Goal: Transaction & Acquisition: Book appointment/travel/reservation

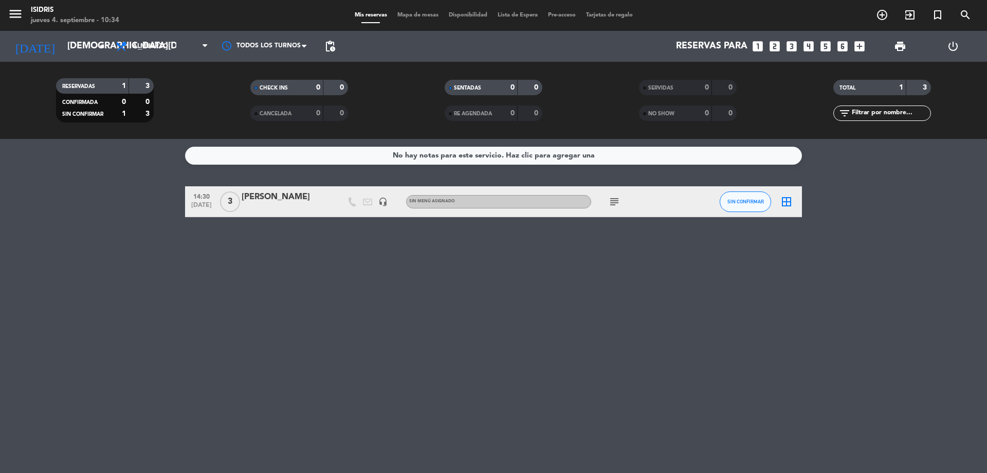
click at [603, 206] on div "subject" at bounding box center [637, 201] width 93 height 30
click at [622, 205] on div "subject" at bounding box center [637, 201] width 93 height 30
click at [618, 200] on icon "subject" at bounding box center [614, 201] width 12 height 12
click at [379, 201] on icon "headset_mic" at bounding box center [382, 201] width 9 height 9
click at [620, 201] on icon "subject" at bounding box center [614, 201] width 12 height 12
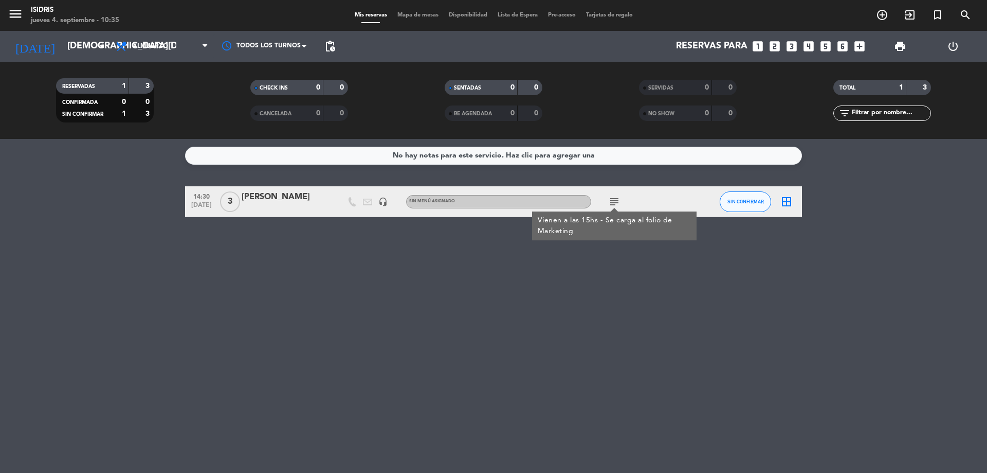
click at [390, 340] on div "No hay notas para este servicio. Haz clic para agregar una 14:30 [DATE] 3 [PERS…" at bounding box center [493, 306] width 987 height 334
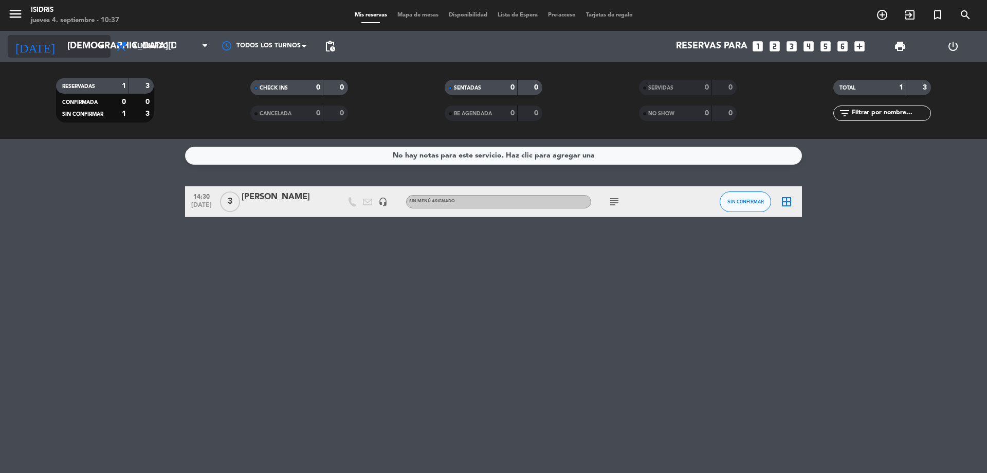
click at [70, 43] on input "[DEMOGRAPHIC_DATA][DATE]" at bounding box center [121, 46] width 119 height 21
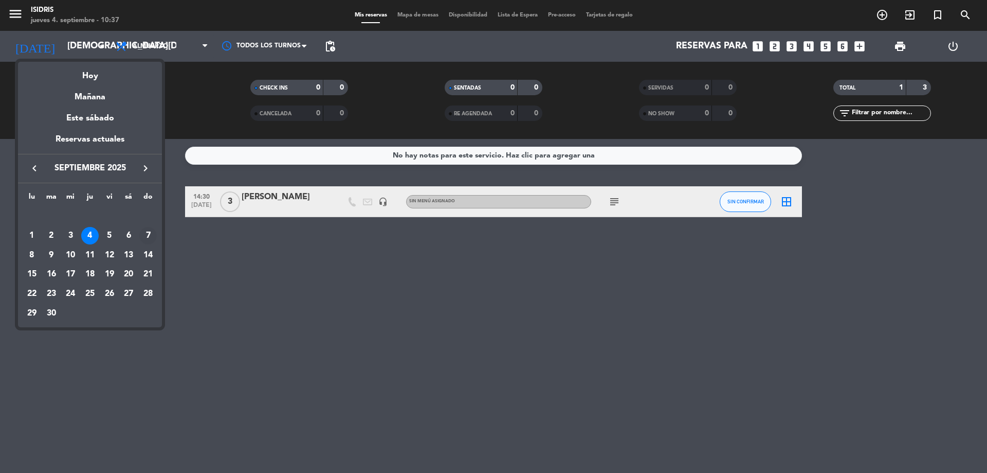
click at [146, 240] on div "7" at bounding box center [147, 235] width 17 height 17
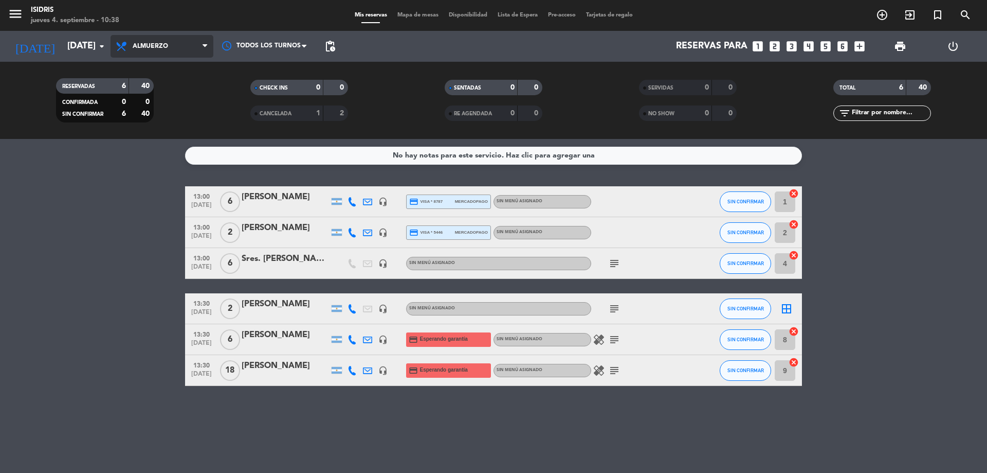
click at [169, 40] on span "Almuerzo" at bounding box center [162, 46] width 103 height 23
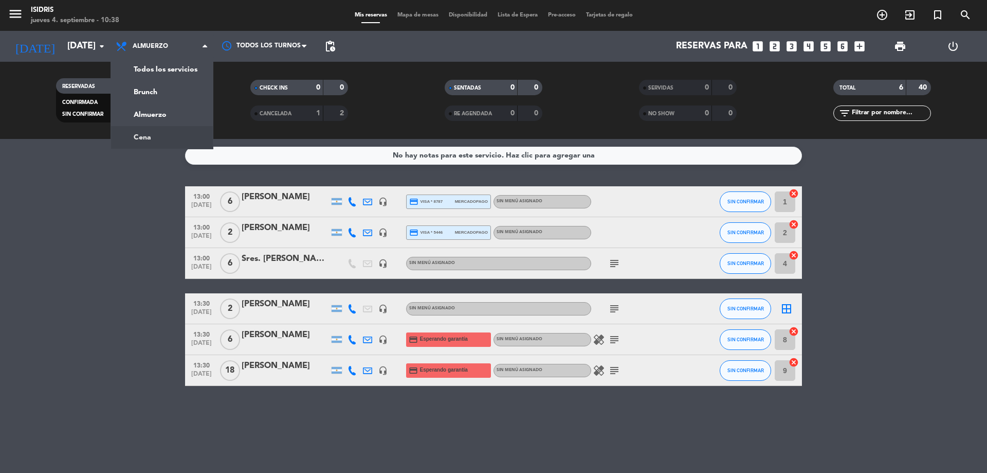
click at [148, 139] on ng-component "menu isidris [DATE] 4. septiembre - 10:38 Mis reservas Mapa de mesas Disponibil…" at bounding box center [493, 236] width 987 height 473
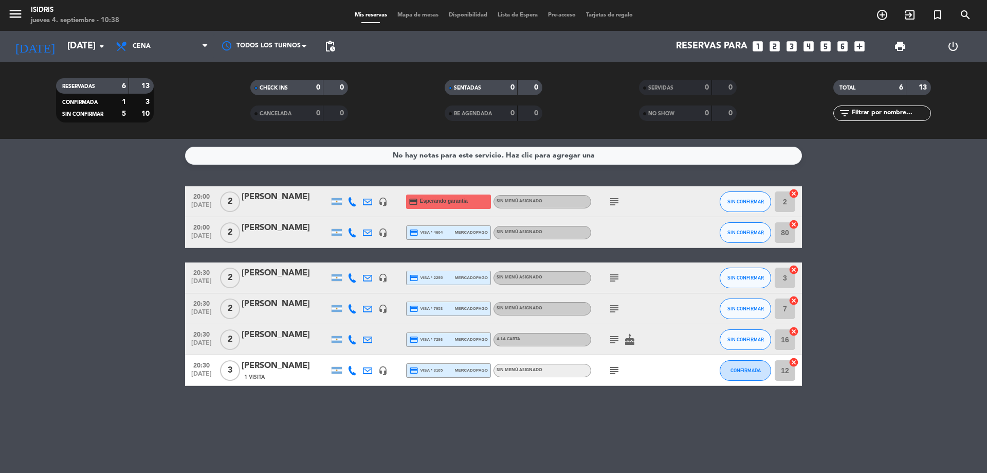
click at [613, 198] on icon "subject" at bounding box center [614, 201] width 12 height 12
click at [611, 283] on icon "subject" at bounding box center [614, 278] width 12 height 12
click at [612, 308] on icon "subject" at bounding box center [614, 308] width 12 height 12
click at [613, 345] on icon "subject" at bounding box center [614, 339] width 12 height 12
click at [616, 373] on icon "subject" at bounding box center [614, 370] width 12 height 12
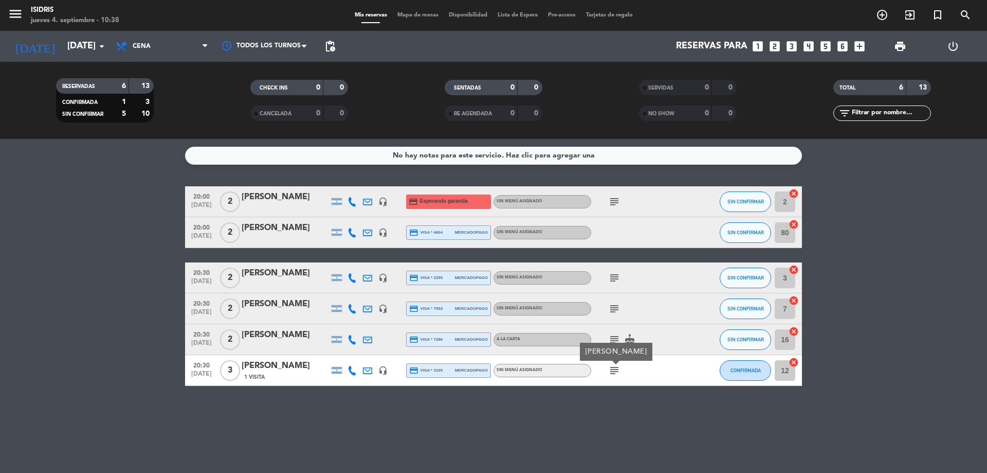
click at [47, 272] on bookings-row "20:00 [DATE] 2 [PERSON_NAME] headset_mic credit_card Esperando garantía Sin men…" at bounding box center [493, 286] width 987 height 200
click at [351, 229] on icon at bounding box center [352, 232] width 9 height 9
click at [374, 229] on div at bounding box center [367, 232] width 15 height 30
click at [381, 232] on icon "headset_mic" at bounding box center [382, 232] width 9 height 9
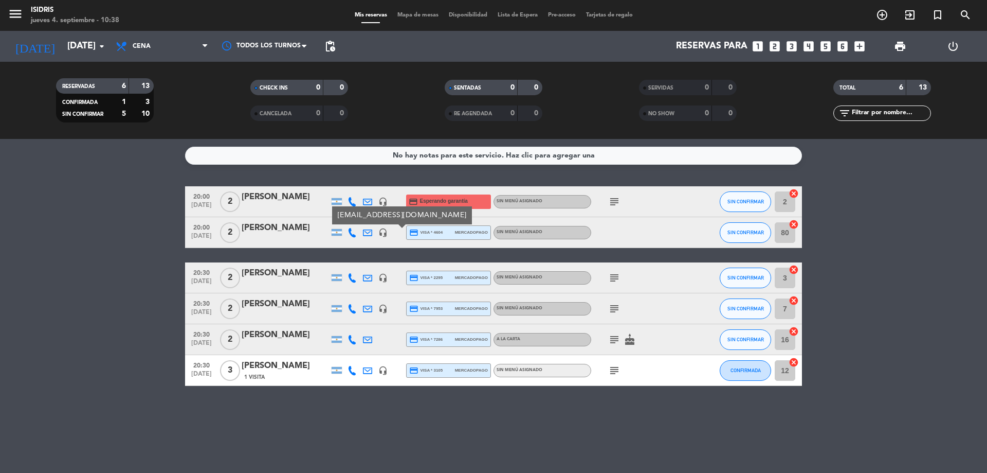
click at [94, 210] on bookings-row "20:00 [DATE] 2 [PERSON_NAME] headset_mic credit_card Esperando garantía Sin men…" at bounding box center [493, 286] width 987 height 200
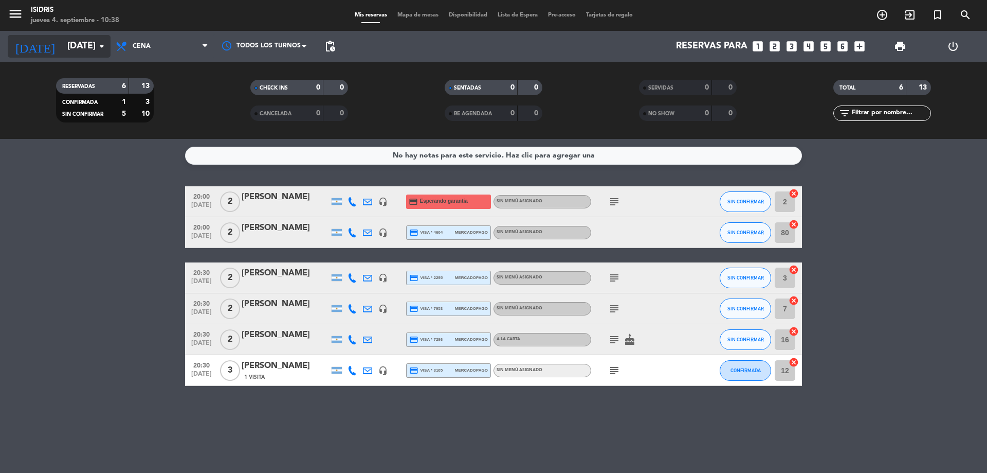
click at [99, 50] on icon "arrow_drop_down" at bounding box center [102, 46] width 12 height 12
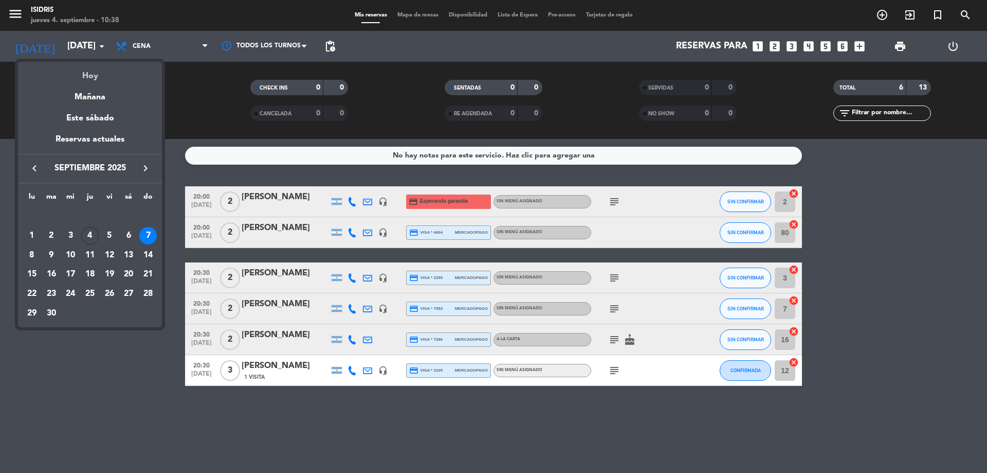
click at [113, 76] on div "Hoy" at bounding box center [90, 72] width 144 height 21
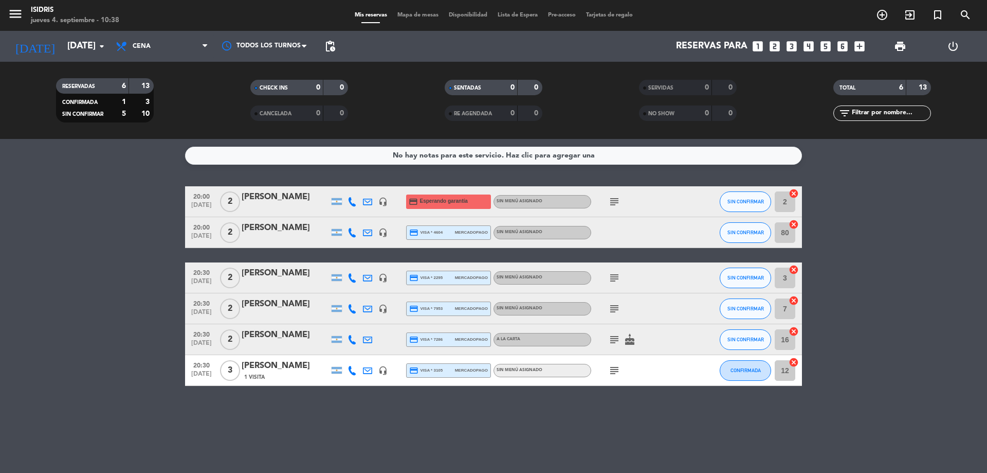
type input "[DEMOGRAPHIC_DATA][DATE]"
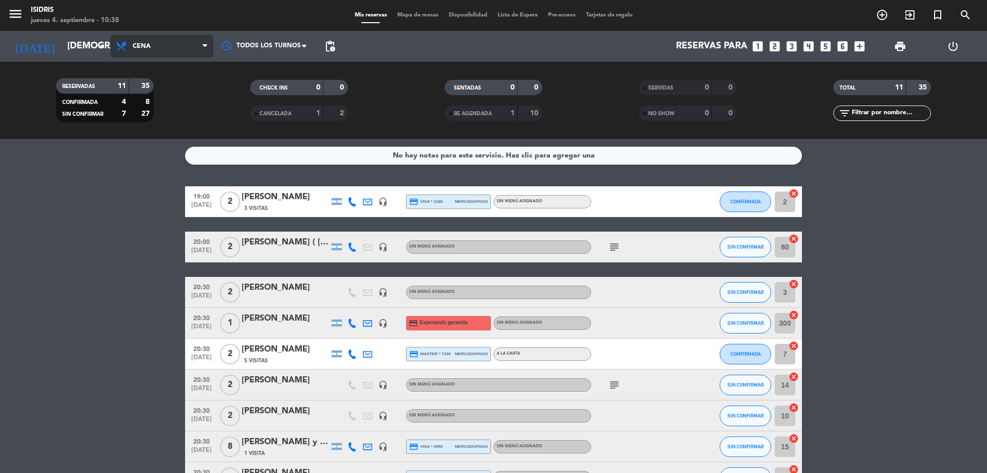
click at [185, 51] on span "Cena" at bounding box center [162, 46] width 103 height 23
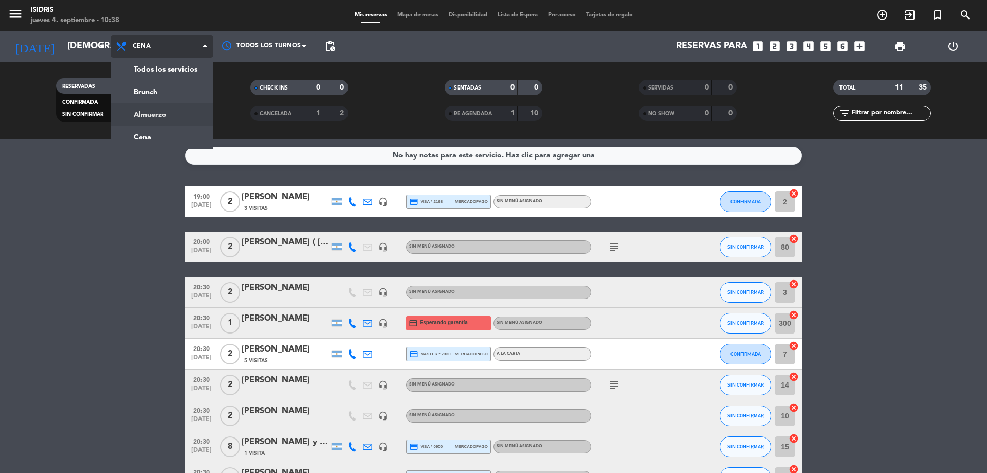
click at [185, 112] on div "menu isidris [DATE] 4. septiembre - 10:38 Mis reservas Mapa de mesas Disponibil…" at bounding box center [493, 69] width 987 height 139
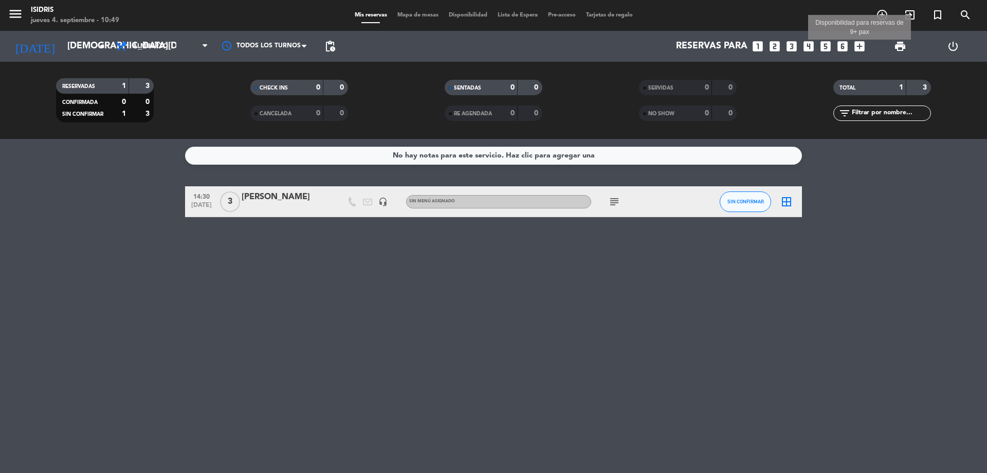
click at [865, 43] on icon "add_box" at bounding box center [859, 46] width 13 height 13
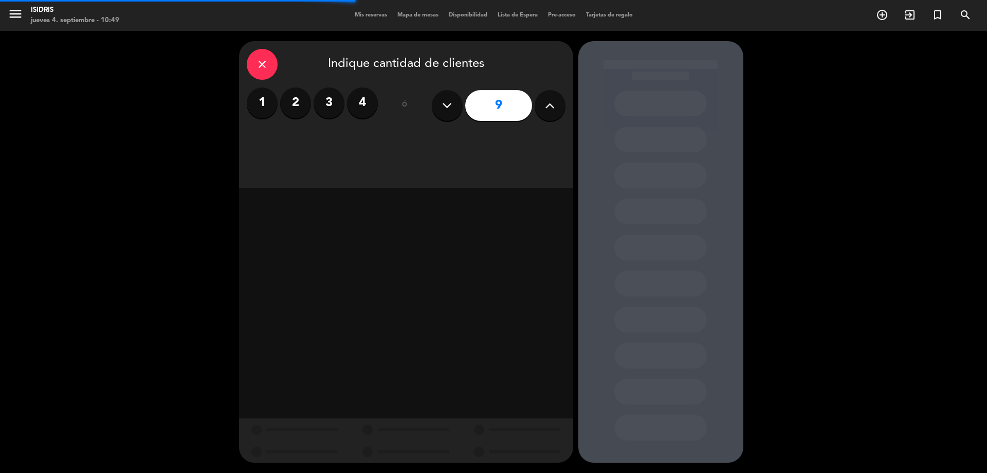
click at [547, 112] on button at bounding box center [550, 105] width 31 height 31
type input "10"
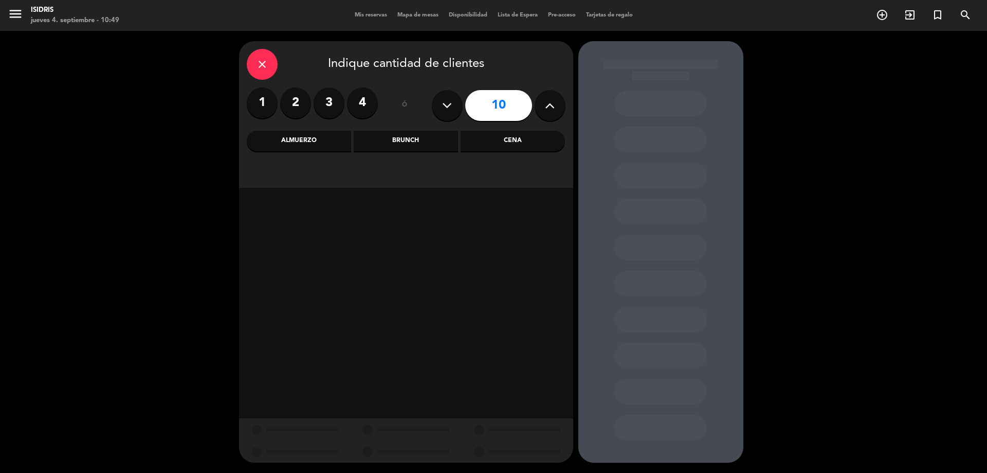
click at [495, 135] on div "Cena" at bounding box center [513, 141] width 104 height 21
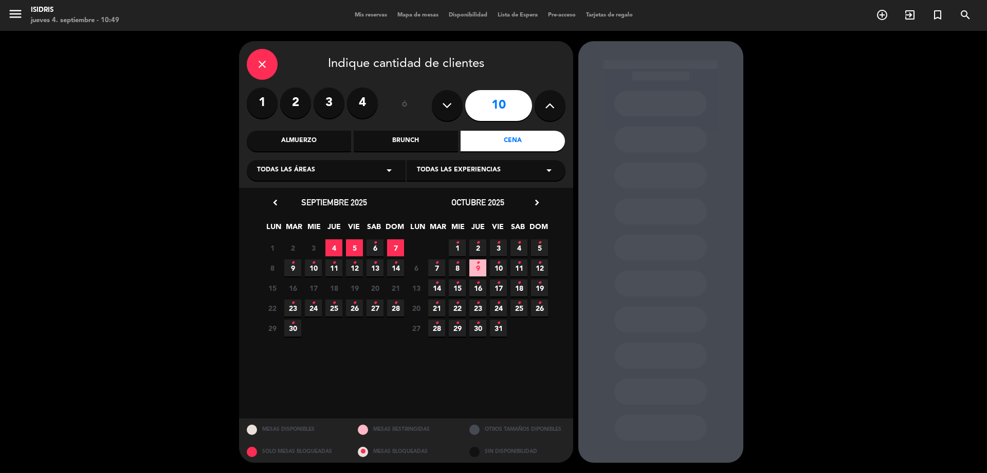
click at [389, 249] on span "7" at bounding box center [395, 247] width 17 height 17
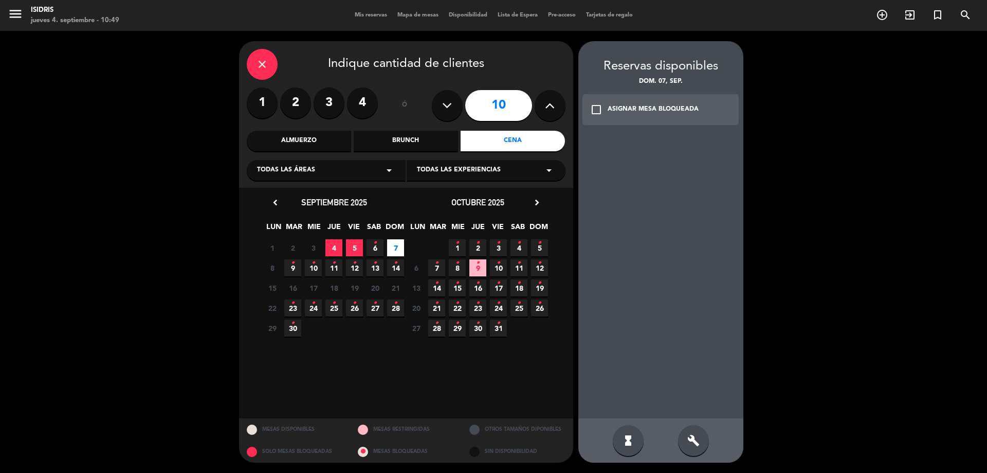
click at [705, 438] on div "build" at bounding box center [693, 440] width 31 height 31
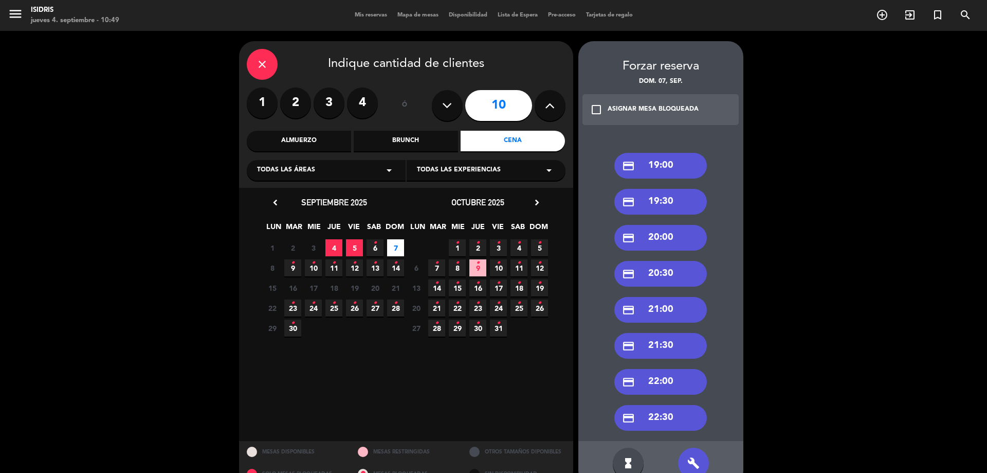
click at [664, 273] on div "credit_card 20:30" at bounding box center [660, 274] width 93 height 26
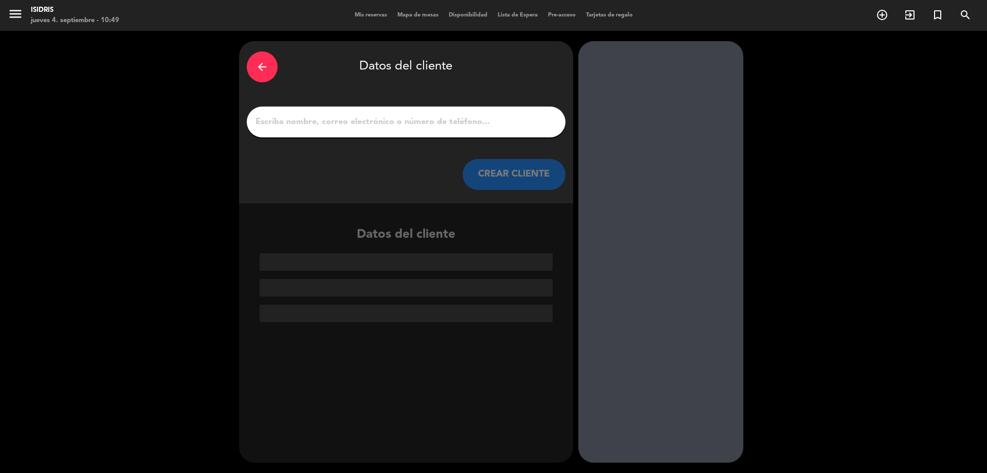
click at [312, 126] on input "1" at bounding box center [406, 122] width 303 height 14
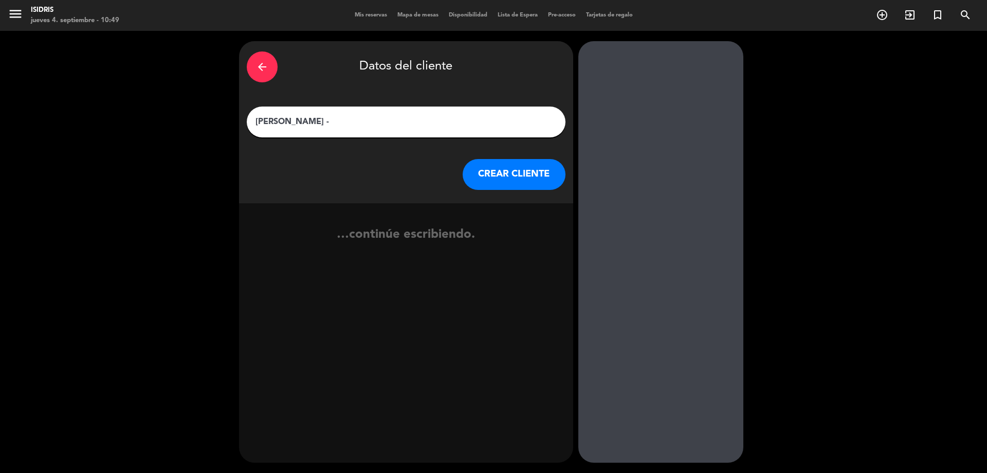
paste input "Asociación Mendocina de Anestesiología"
type input "[PERSON_NAME] - Asociación Mendocina de Anestesiología"
drag, startPoint x: 482, startPoint y: 176, endPoint x: 487, endPoint y: 178, distance: 6.2
click at [487, 178] on button "CREAR CLIENTE" at bounding box center [514, 174] width 103 height 31
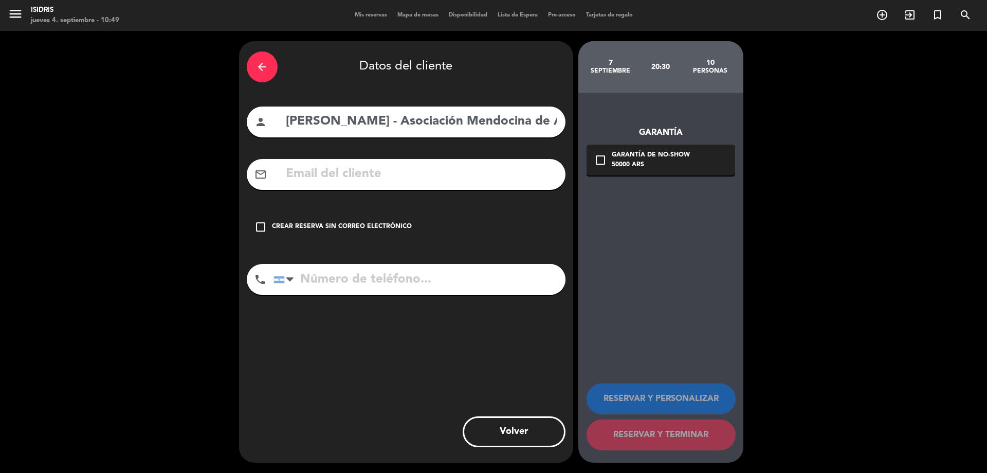
click at [350, 155] on div "arrow_back Datos del cliente person [PERSON_NAME] - Asociación Mendocina de Ane…" at bounding box center [406, 251] width 334 height 421
click at [347, 184] on input "text" at bounding box center [421, 174] width 273 height 21
paste input "[EMAIL_ADDRESS][DOMAIN_NAME]"
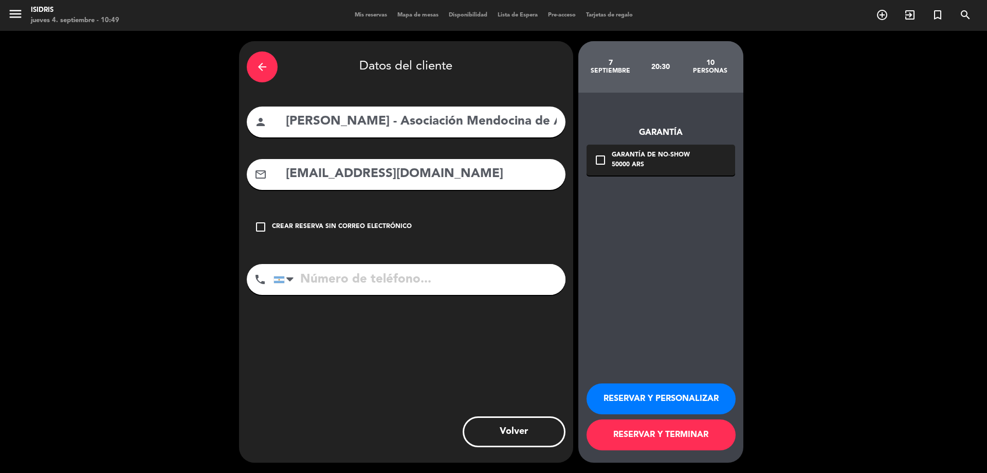
type input "[EMAIL_ADDRESS][DOMAIN_NAME]"
click at [393, 278] on input "tel" at bounding box center [420, 279] width 292 height 31
type input "2616139595"
click at [622, 163] on div "50000 ARS" at bounding box center [651, 165] width 78 height 10
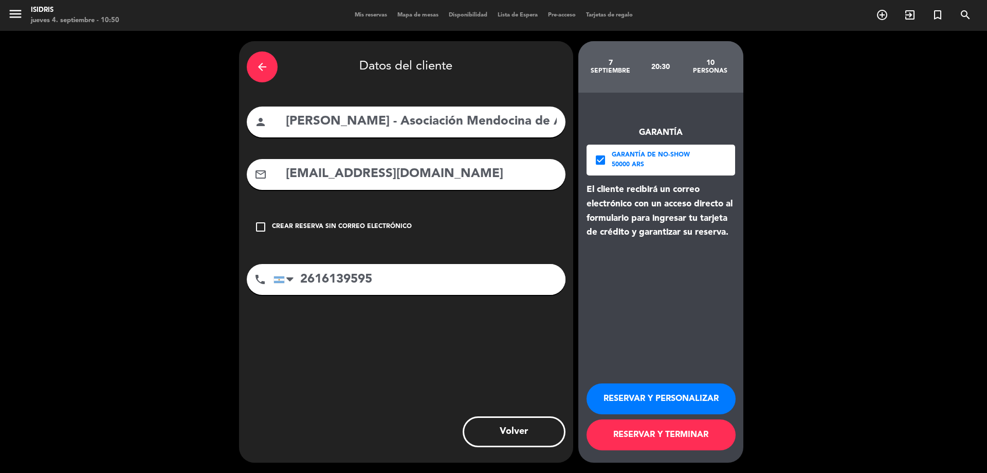
click at [669, 389] on button "RESERVAR Y PERSONALIZAR" at bounding box center [661, 398] width 149 height 31
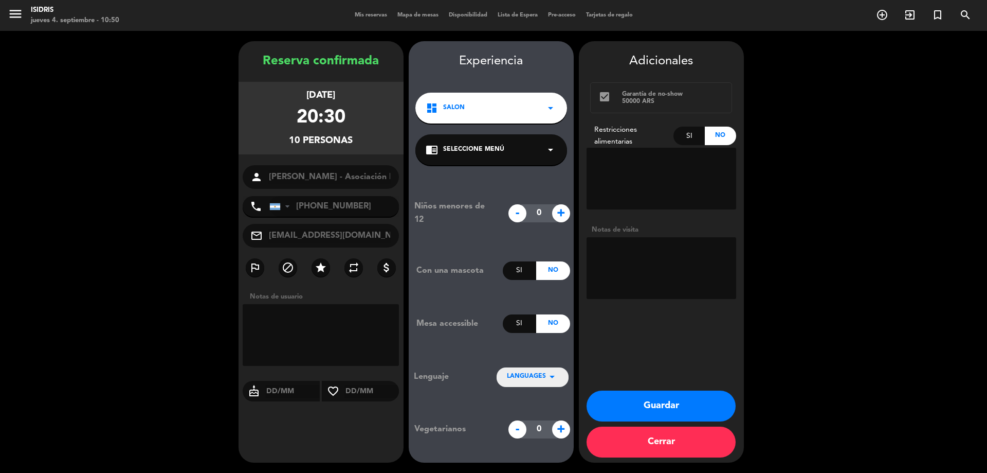
click at [659, 242] on textarea at bounding box center [662, 268] width 150 height 62
type textarea "[PERSON_NAME]"
drag, startPoint x: 669, startPoint y: 401, endPoint x: 663, endPoint y: 396, distance: 7.0
click at [669, 400] on button "Guardar" at bounding box center [661, 405] width 149 height 31
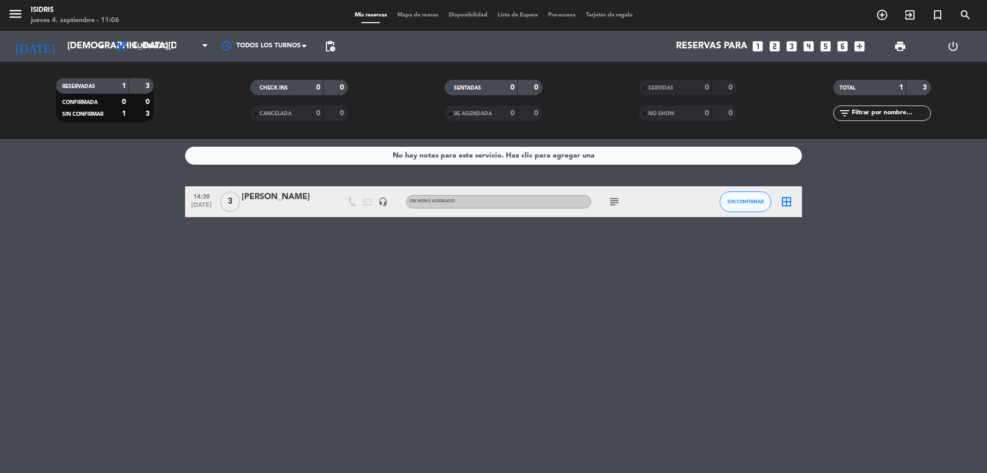
click at [822, 45] on icon "looks_5" at bounding box center [825, 46] width 13 height 13
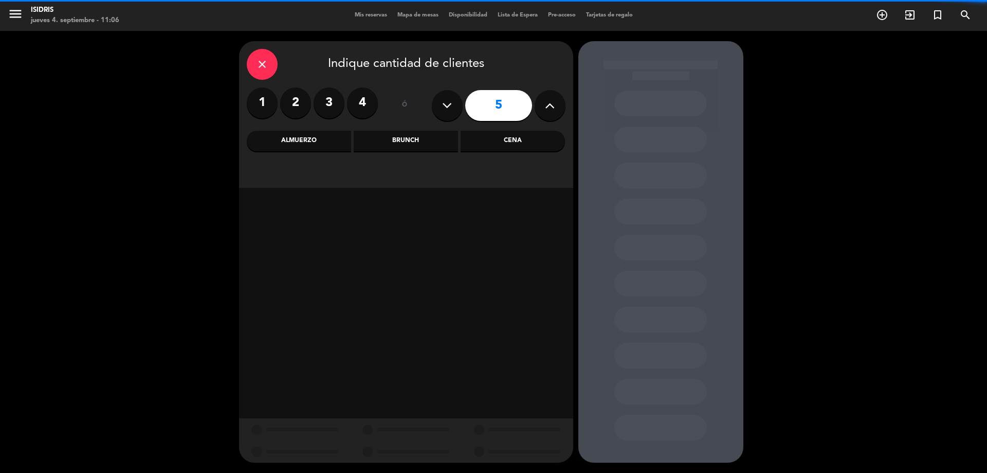
click at [293, 150] on div "Almuerzo" at bounding box center [299, 141] width 104 height 21
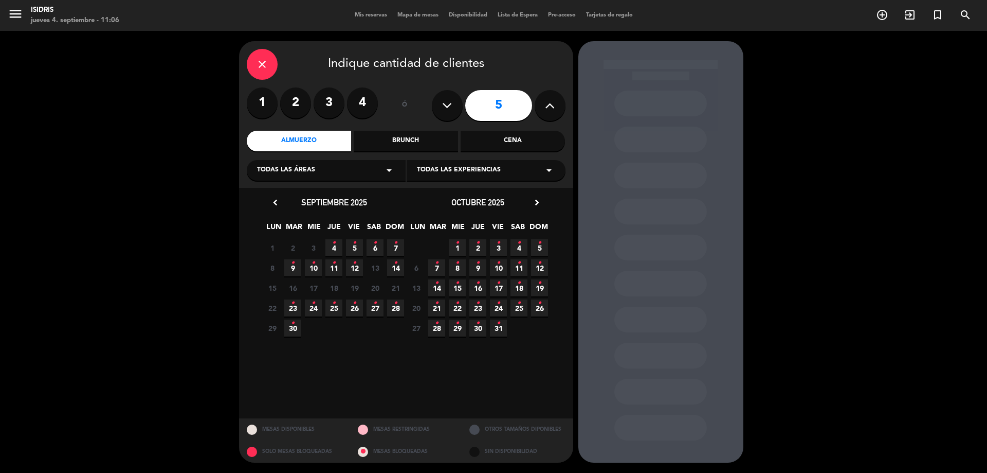
click at [372, 245] on span "6 •" at bounding box center [375, 247] width 17 height 17
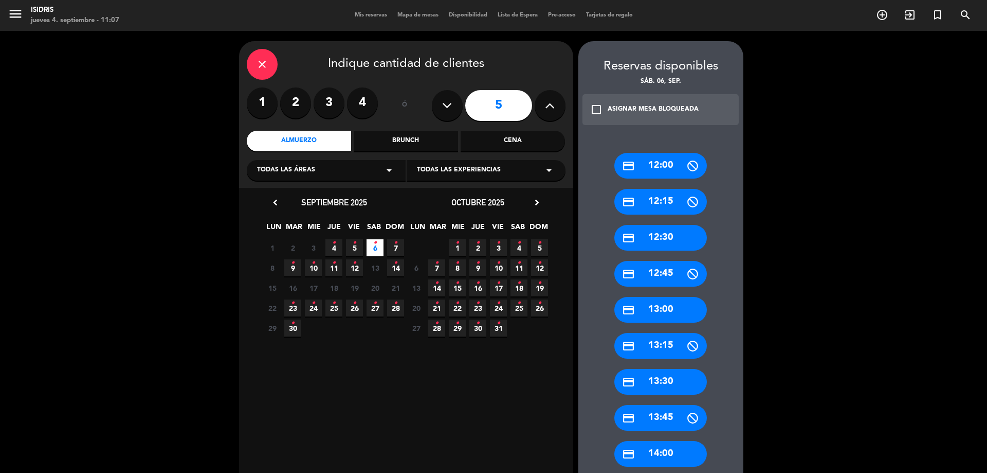
click at [680, 300] on div "credit_card 13:00" at bounding box center [660, 310] width 93 height 26
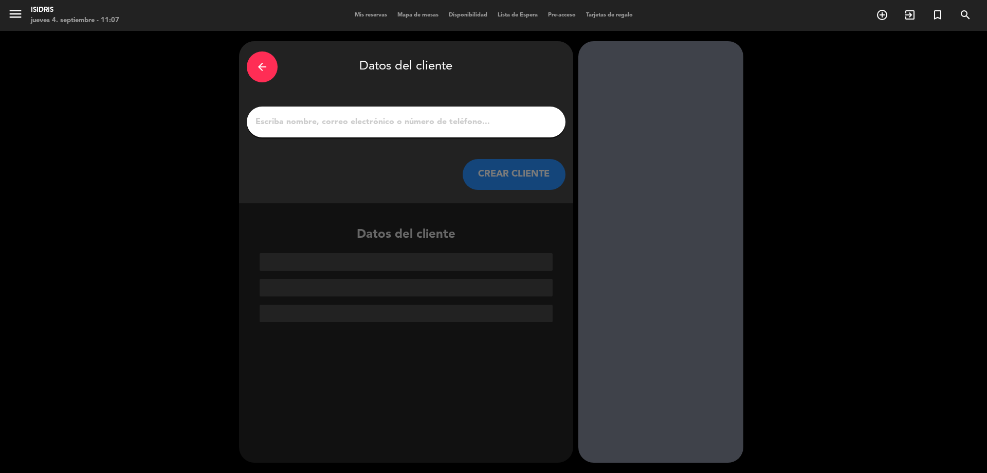
click at [333, 123] on input "1" at bounding box center [406, 122] width 303 height 14
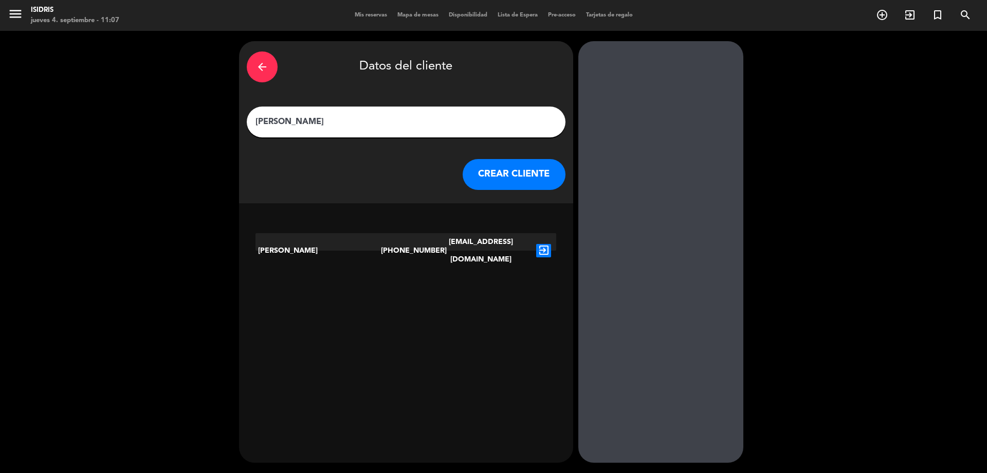
type input "[PERSON_NAME]"
click at [546, 244] on icon "exit_to_app" at bounding box center [543, 250] width 15 height 13
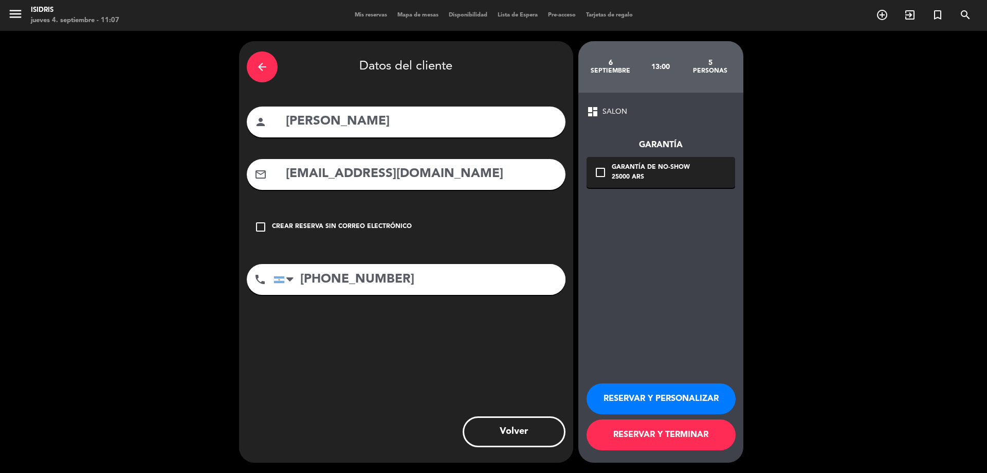
click at [612, 164] on div "Garantía de no-show" at bounding box center [651, 167] width 78 height 10
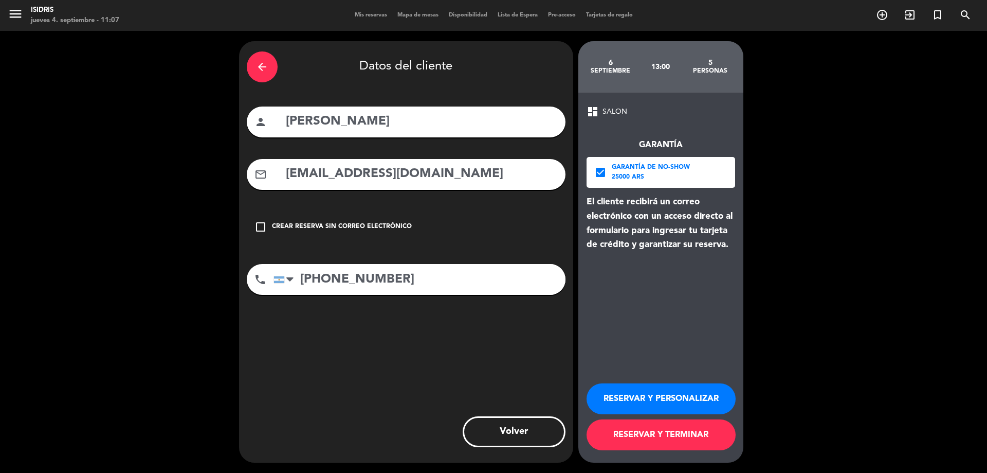
click at [671, 441] on button "RESERVAR Y TERMINAR" at bounding box center [661, 434] width 149 height 31
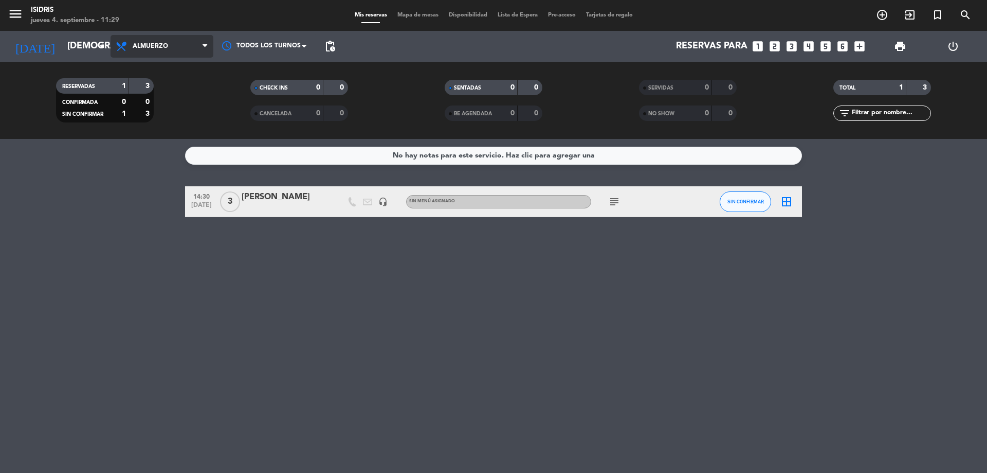
click at [144, 51] on span "Almuerzo" at bounding box center [162, 46] width 103 height 23
click at [157, 134] on div "menu isidris [DATE] 4. septiembre - 11:29 Mis reservas Mapa de mesas Disponibil…" at bounding box center [493, 69] width 987 height 139
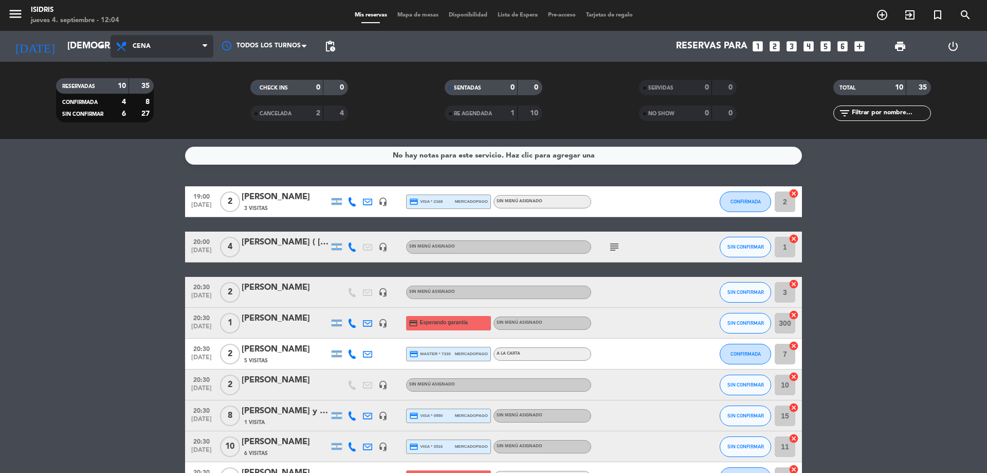
click at [177, 45] on span "Cena" at bounding box center [162, 46] width 103 height 23
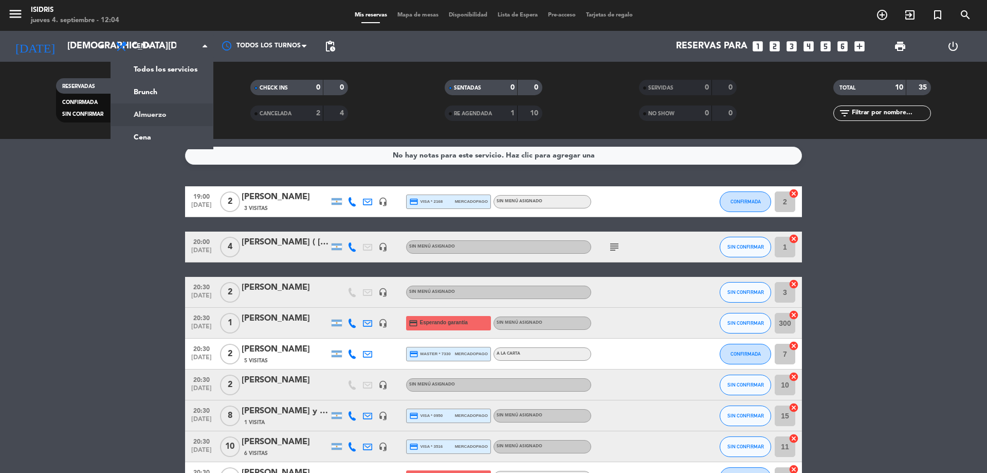
click at [174, 107] on div "menu isidris [DATE] 4. septiembre - 12:04 Mis reservas Mapa de mesas Disponibil…" at bounding box center [493, 69] width 987 height 139
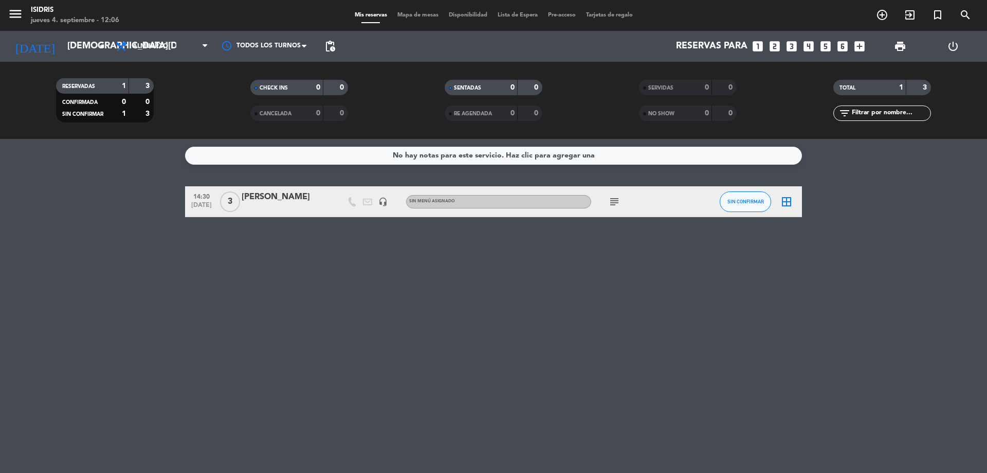
click at [776, 46] on icon "looks_two" at bounding box center [774, 46] width 13 height 13
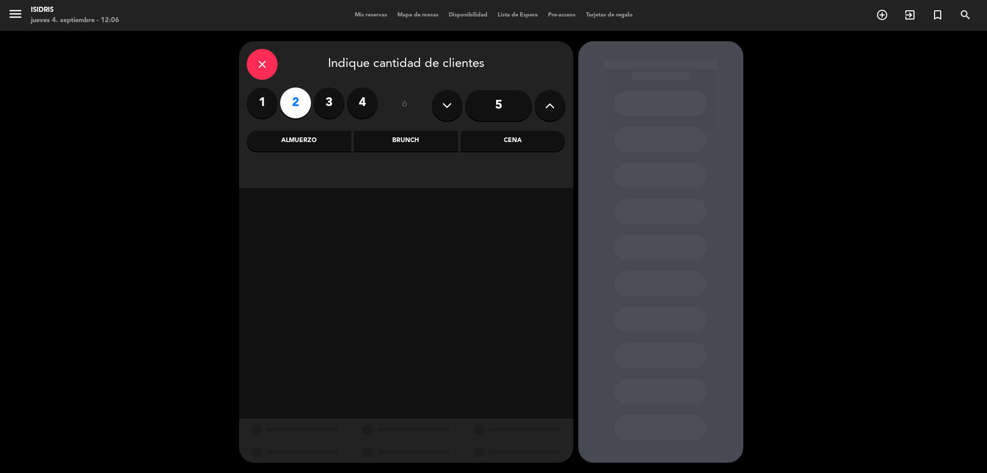
click at [459, 143] on div "Almuerzo Brunch Cena" at bounding box center [406, 141] width 319 height 21
click at [486, 142] on div "Cena" at bounding box center [513, 141] width 104 height 21
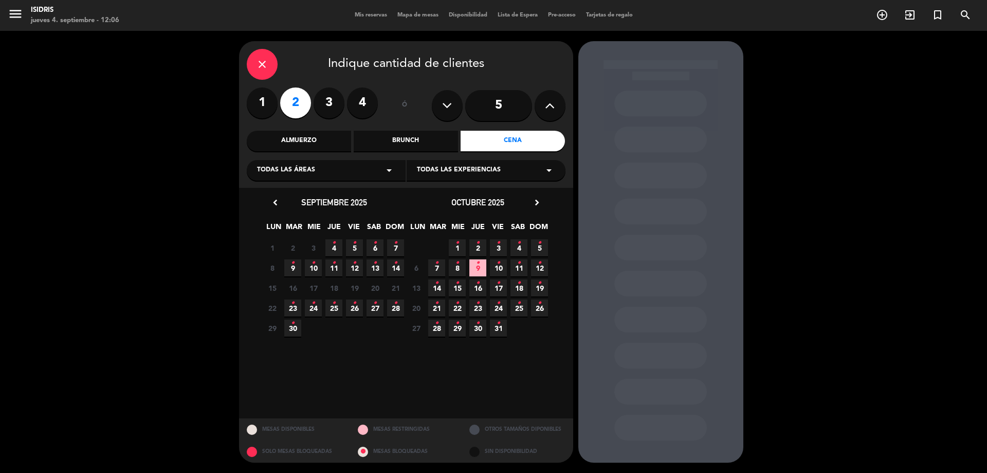
drag, startPoint x: 353, startPoint y: 247, endPoint x: 348, endPoint y: 248, distance: 5.4
click at [353, 246] on icon "•" at bounding box center [355, 242] width 4 height 16
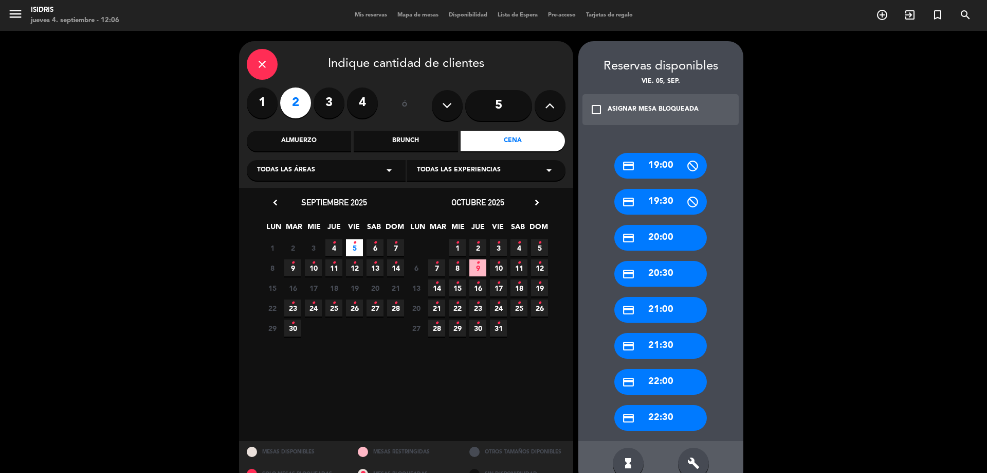
drag, startPoint x: 650, startPoint y: 345, endPoint x: 611, endPoint y: 330, distance: 41.8
click at [651, 344] on div "credit_card 21:30" at bounding box center [660, 346] width 93 height 26
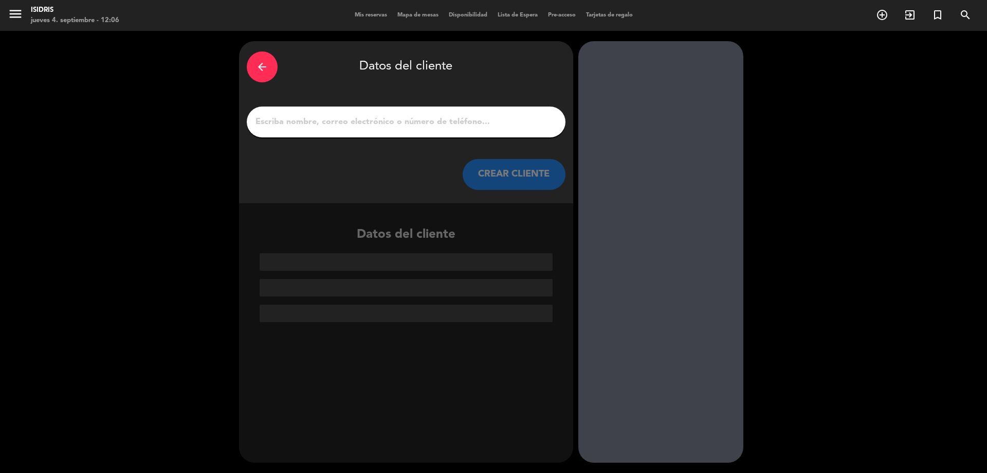
click at [412, 125] on input "1" at bounding box center [406, 122] width 303 height 14
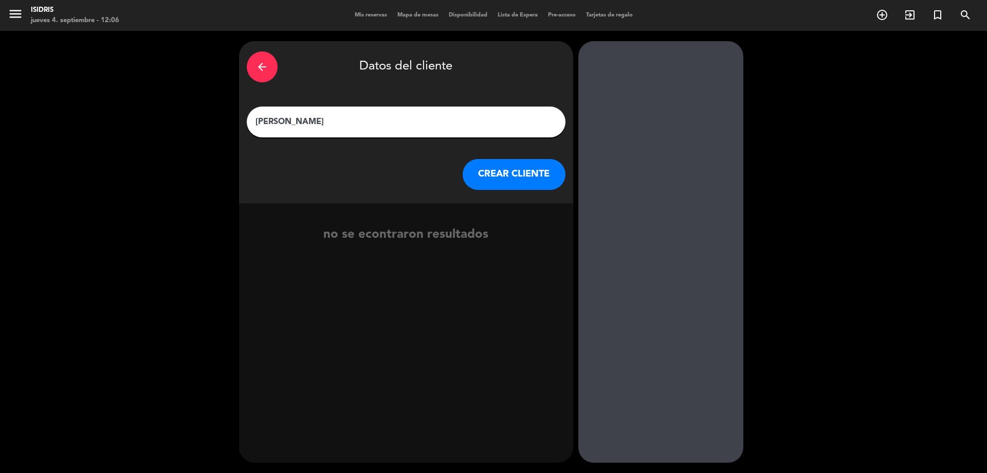
type input "[PERSON_NAME]"
click at [530, 178] on button "CREAR CLIENTE" at bounding box center [514, 174] width 103 height 31
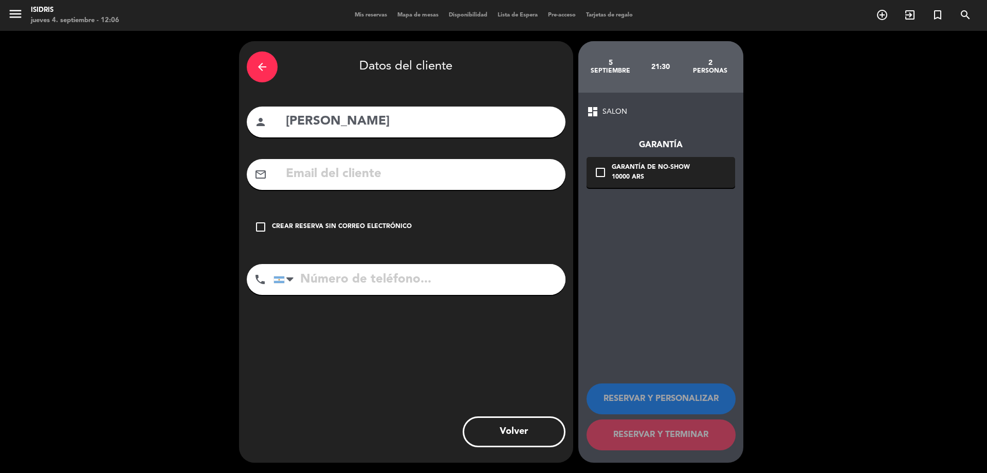
click at [448, 171] on input "text" at bounding box center [421, 174] width 273 height 21
paste input "[EMAIL_ADDRESS][DOMAIN_NAME]"
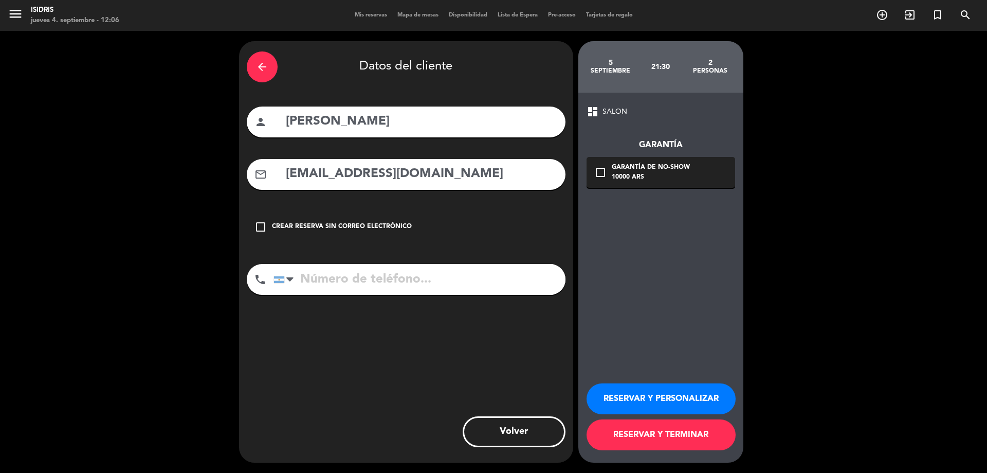
type input "[EMAIL_ADDRESS][DOMAIN_NAME]"
click at [427, 301] on div "phone [GEOGRAPHIC_DATA] +1 [GEOGRAPHIC_DATA] +44 [GEOGRAPHIC_DATA] ([GEOGRAPHIC…" at bounding box center [406, 283] width 319 height 38
click at [427, 288] on input "tel" at bounding box center [420, 279] width 292 height 31
type input "1168451092"
click at [619, 171] on div "Garantía de no-show" at bounding box center [651, 167] width 78 height 10
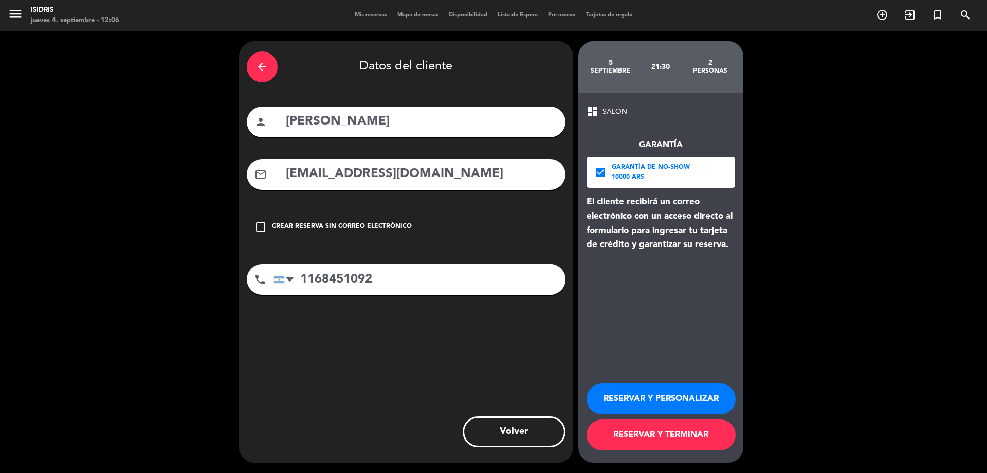
click at [671, 427] on button "RESERVAR Y TERMINAR" at bounding box center [661, 434] width 149 height 31
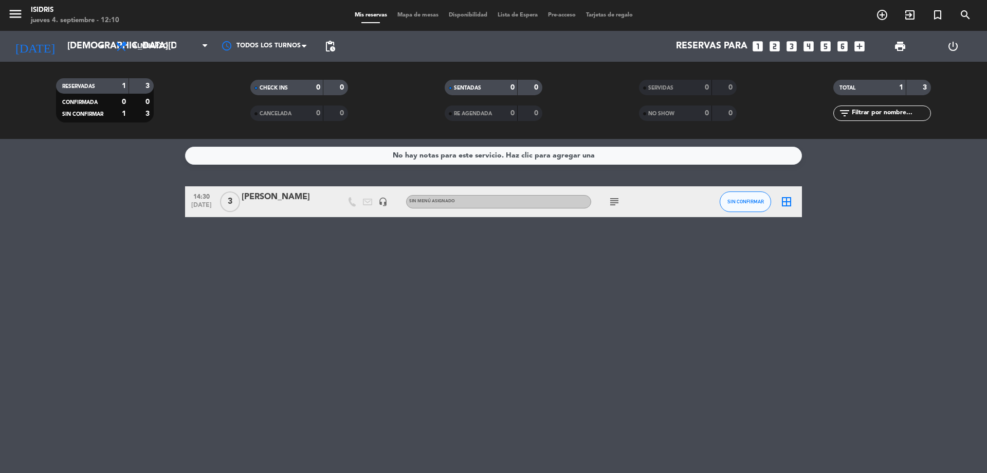
click at [776, 45] on icon "looks_two" at bounding box center [774, 46] width 13 height 13
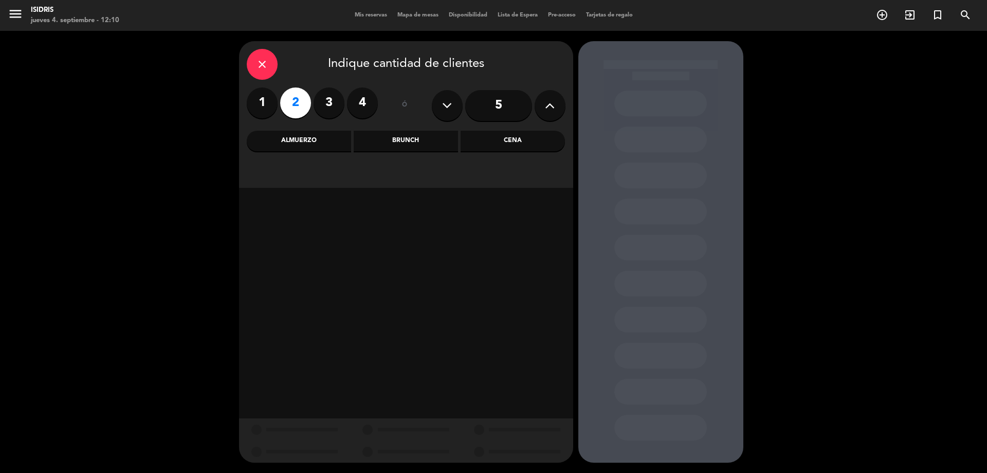
click at [497, 134] on div "Cena" at bounding box center [513, 141] width 104 height 21
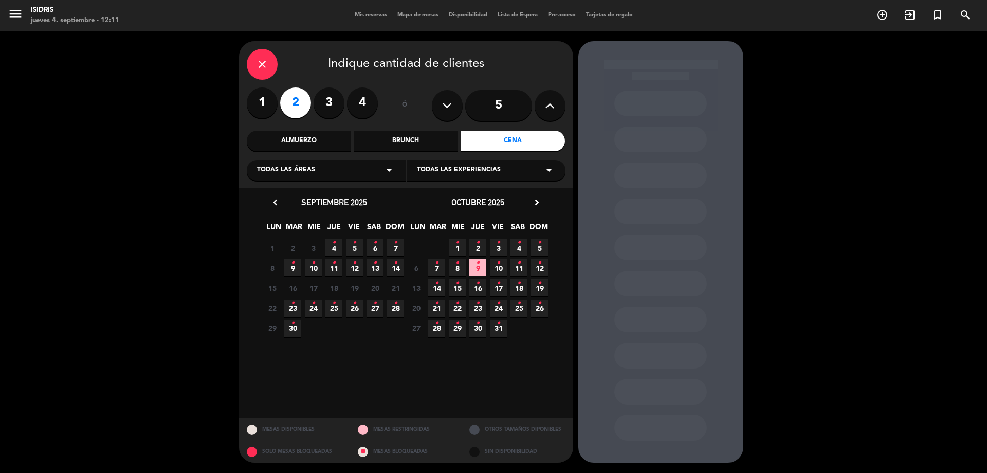
click at [373, 244] on icon "•" at bounding box center [375, 242] width 4 height 16
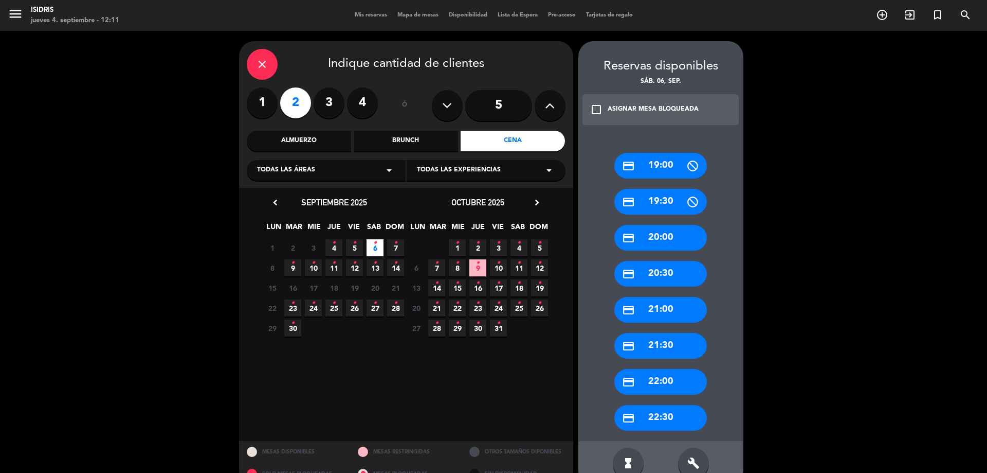
click at [680, 341] on div "credit_card 21:30" at bounding box center [660, 346] width 93 height 26
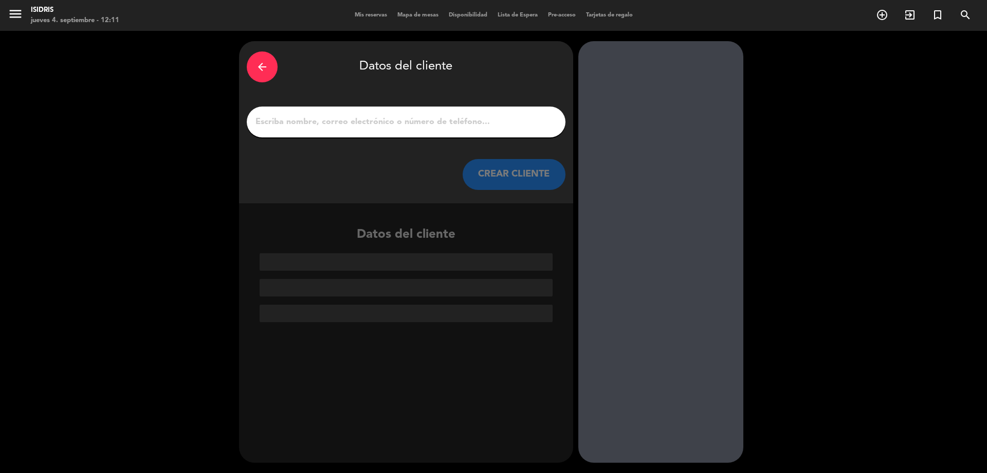
click at [366, 126] on input "1" at bounding box center [406, 122] width 303 height 14
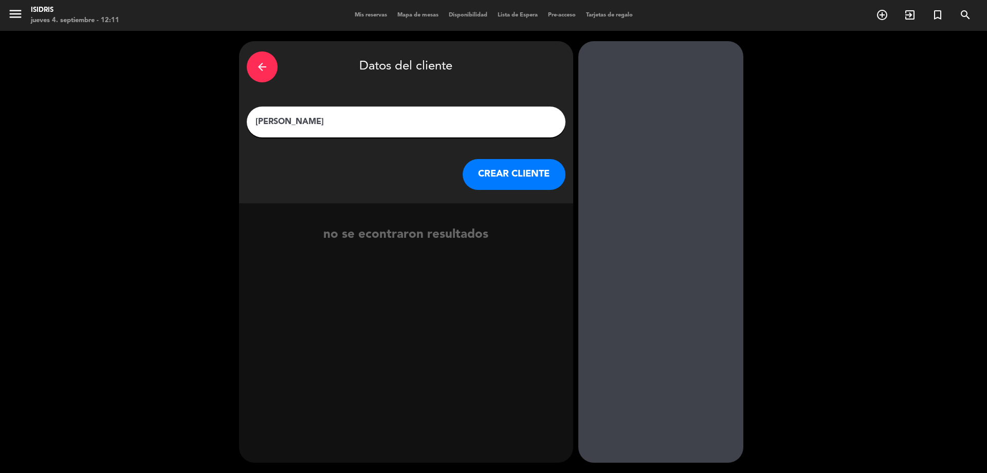
type input "[PERSON_NAME]"
click at [488, 168] on button "CREAR CLIENTE" at bounding box center [514, 174] width 103 height 31
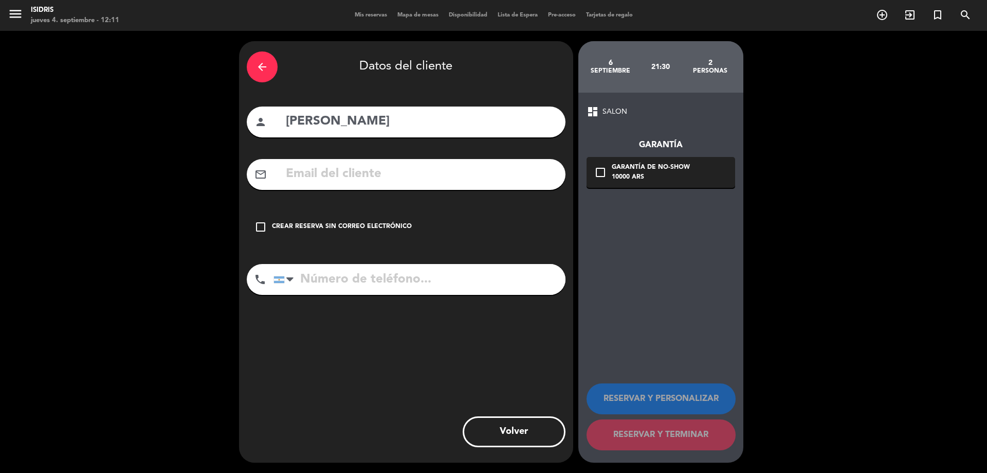
click at [421, 157] on div "arrow_back Datos del cliente person [PERSON_NAME] mail_outline check_box_outlin…" at bounding box center [406, 251] width 334 height 421
click at [417, 173] on input "text" at bounding box center [421, 174] width 273 height 21
paste input "[EMAIL_ADDRESS][DOMAIN_NAME]"
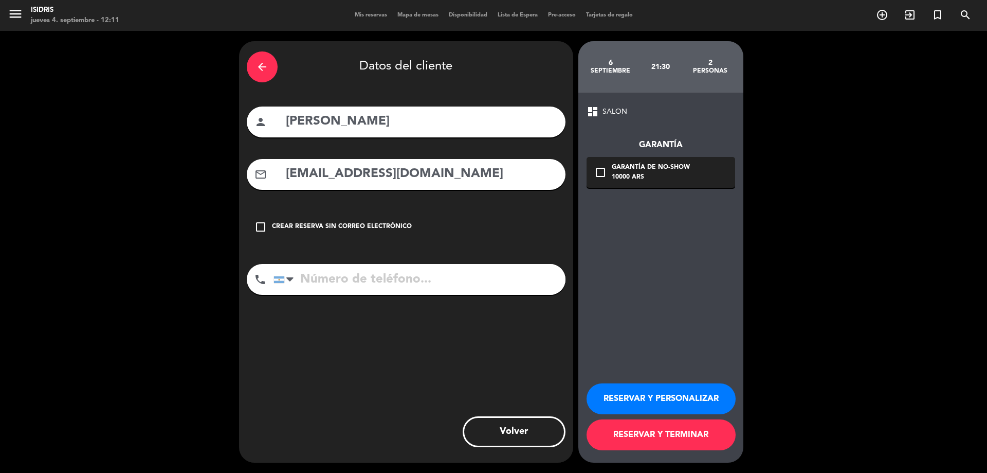
type input "[EMAIL_ADDRESS][DOMAIN_NAME]"
click at [361, 283] on input "tel" at bounding box center [420, 279] width 292 height 31
paste input "[PHONE_NUMBER]"
type input "[PHONE_NUMBER]"
click at [689, 169] on div "check_box_outline_blank Garantía de no-show 10000 ARS" at bounding box center [661, 172] width 149 height 31
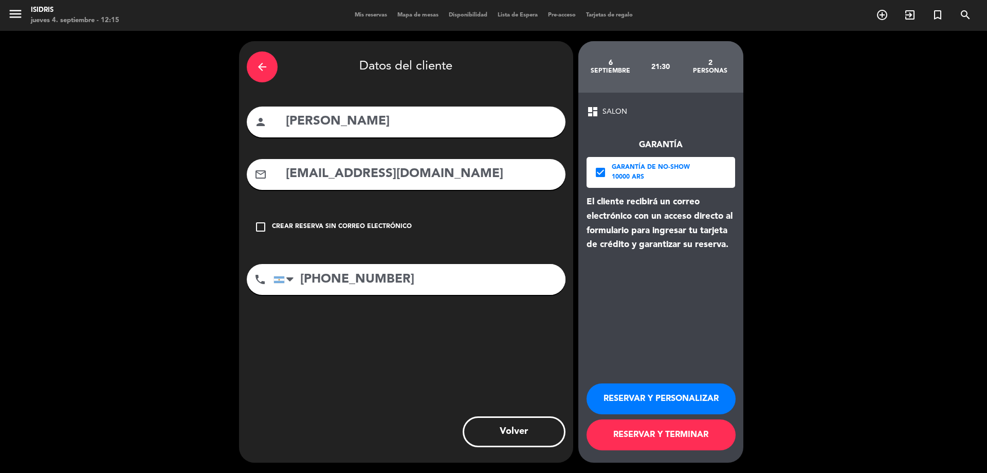
click at [725, 443] on button "RESERVAR Y TERMINAR" at bounding box center [661, 434] width 149 height 31
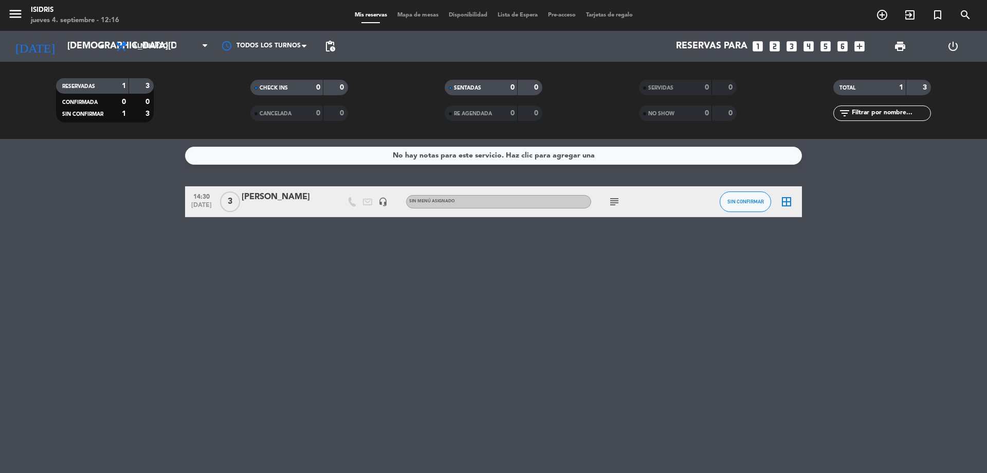
click at [780, 50] on icon "looks_two" at bounding box center [774, 46] width 13 height 13
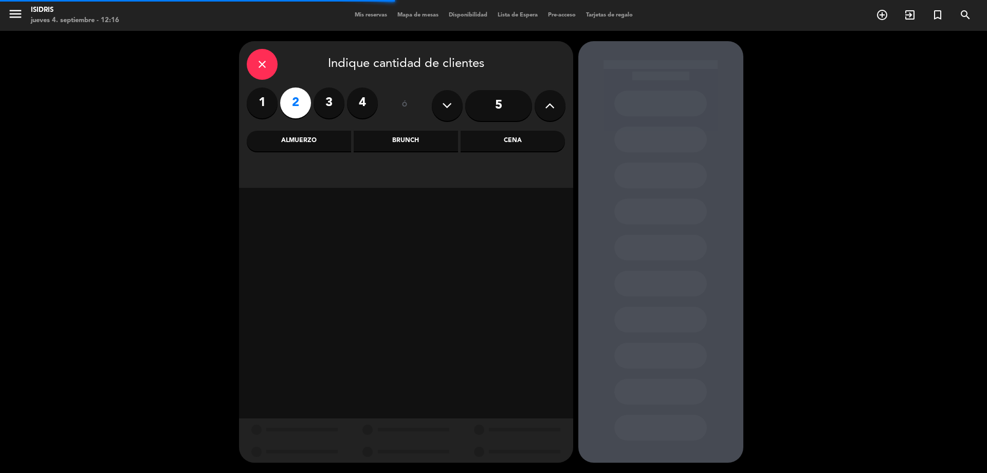
click at [328, 145] on div "Almuerzo" at bounding box center [299, 141] width 104 height 21
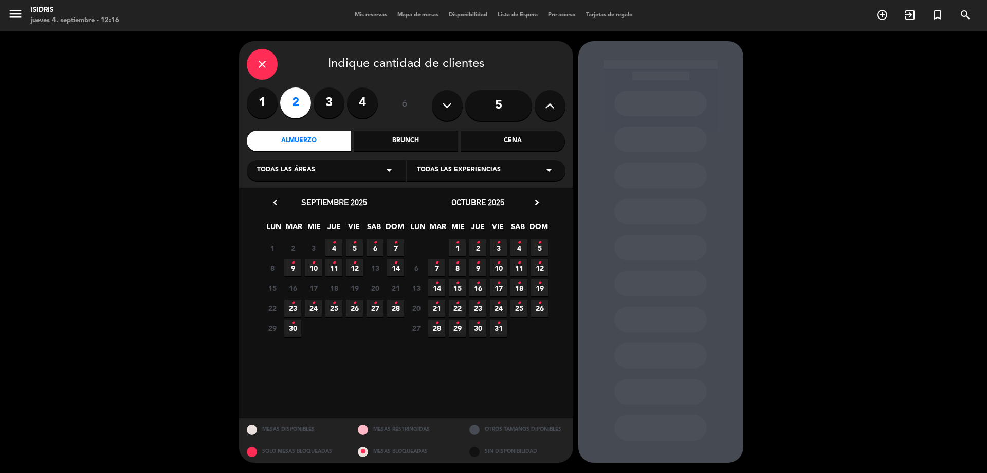
click at [378, 246] on span "6 •" at bounding box center [375, 247] width 17 height 17
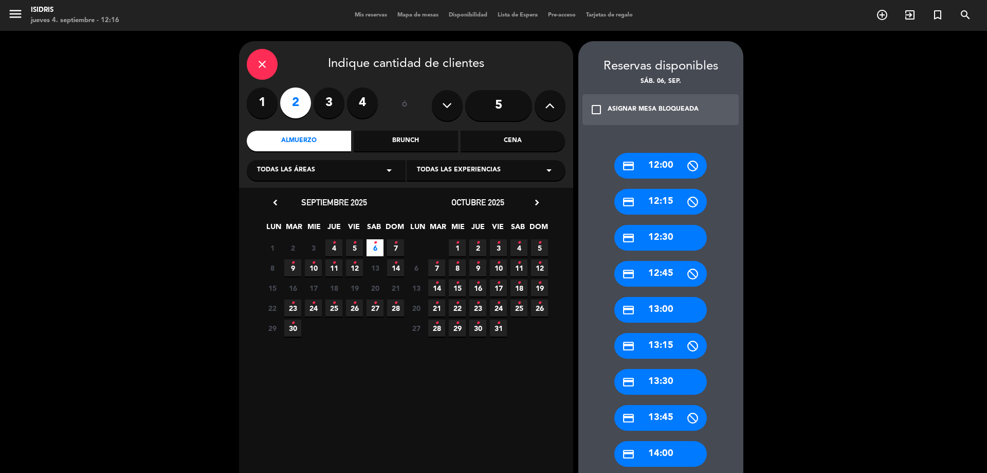
click at [675, 306] on div "credit_card 13:00" at bounding box center [660, 310] width 93 height 26
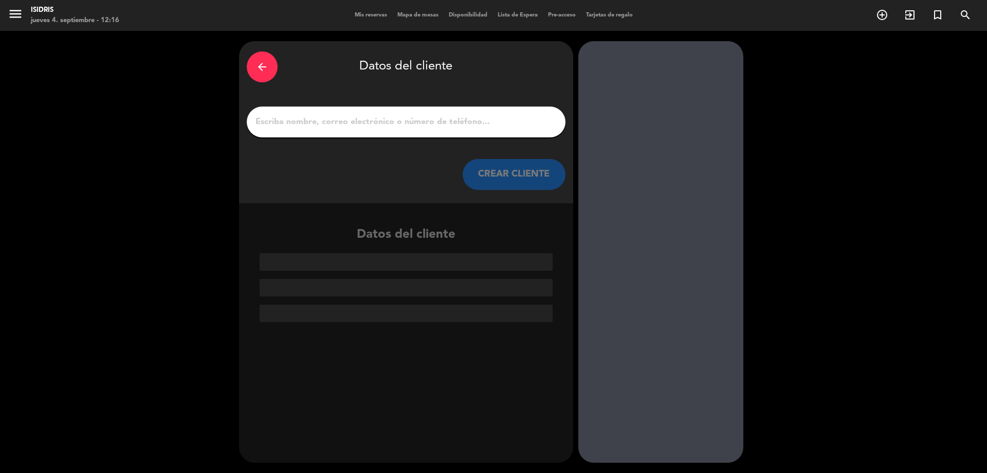
click at [363, 115] on input "1" at bounding box center [406, 122] width 303 height 14
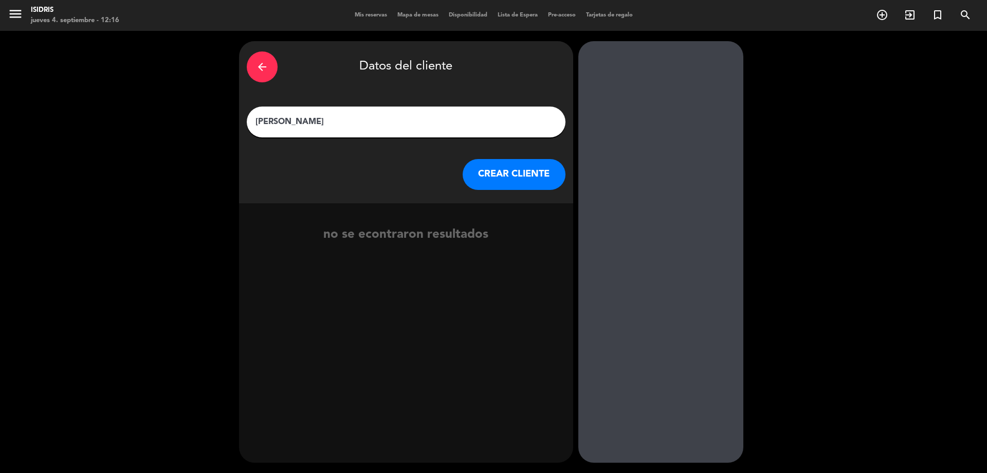
type input "[PERSON_NAME]"
click at [499, 180] on button "CREAR CLIENTE" at bounding box center [514, 174] width 103 height 31
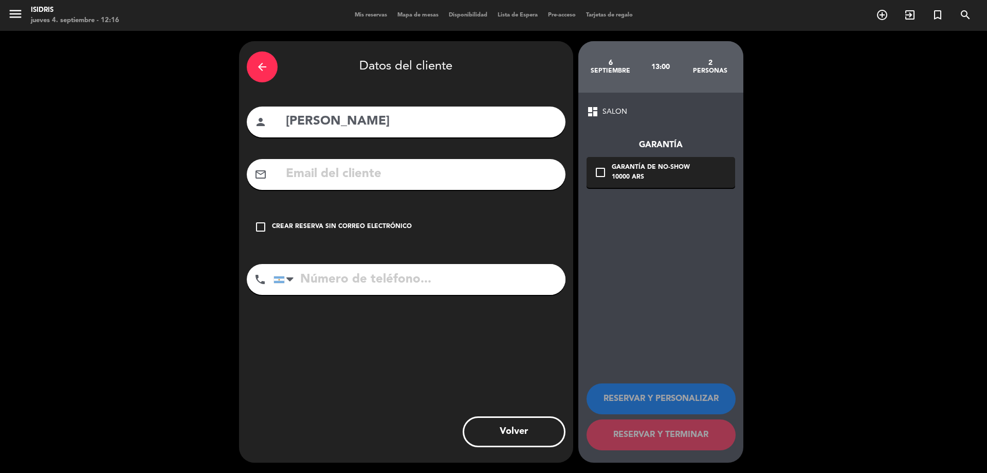
click at [458, 174] on input "text" at bounding box center [421, 174] width 273 height 21
paste input "[EMAIL_ADDRESS][DOMAIN_NAME]"
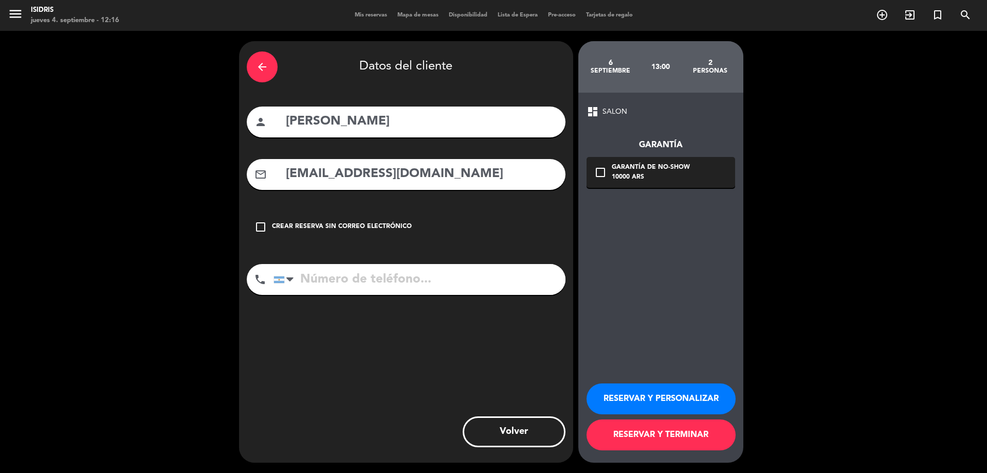
type input "[EMAIL_ADDRESS][DOMAIN_NAME]"
click at [399, 276] on input "tel" at bounding box center [420, 279] width 292 height 31
type input "2615088193"
click at [655, 187] on div "check_box_outline_blank Garantía de no-show 10000 ARS" at bounding box center [661, 172] width 149 height 31
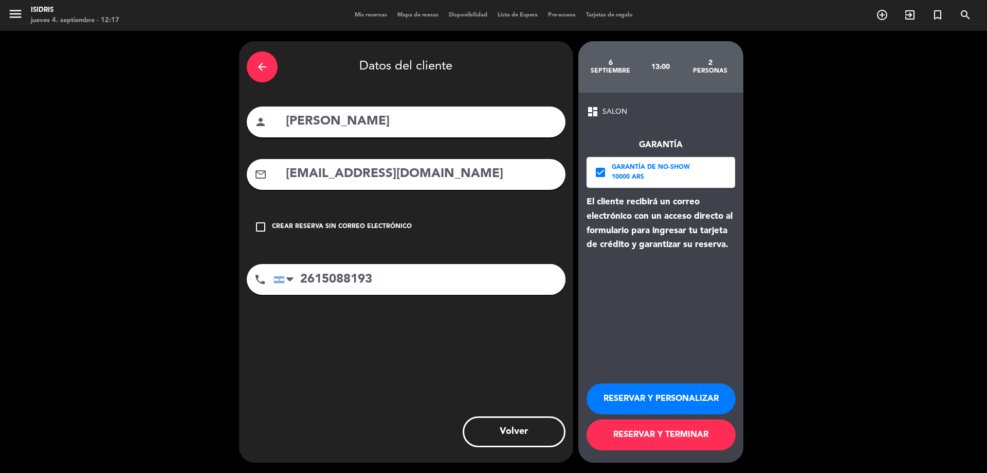
click at [675, 404] on button "RESERVAR Y PERSONALIZAR" at bounding box center [661, 398] width 149 height 31
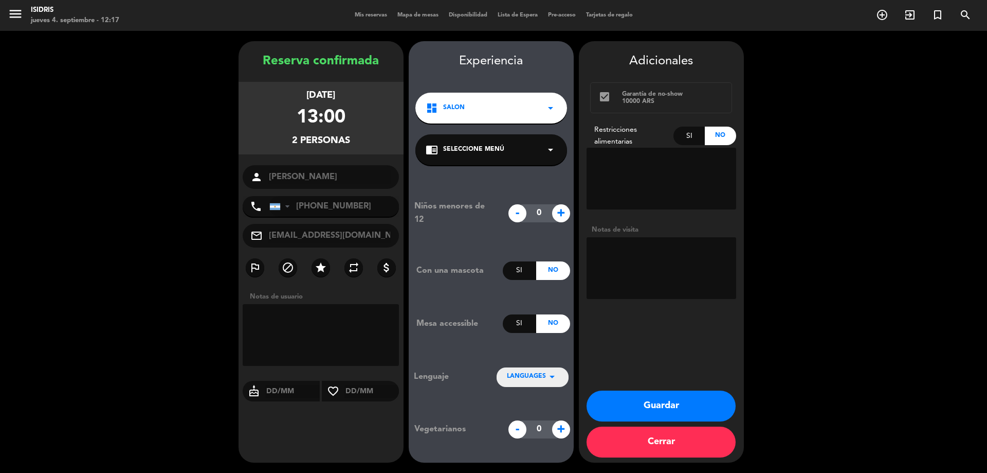
click at [676, 265] on textarea at bounding box center [662, 268] width 150 height 62
type textarea "Gift Card N°13016 de Radio Nihuil"
click at [683, 404] on button "Guardar" at bounding box center [661, 405] width 149 height 31
